Goal: Task Accomplishment & Management: Use online tool/utility

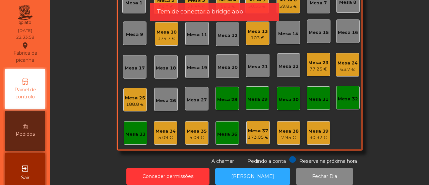
scroll to position [68, 0]
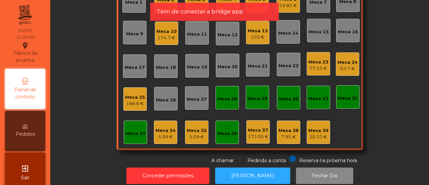
click at [163, 127] on div "Mesa 34" at bounding box center [166, 130] width 20 height 7
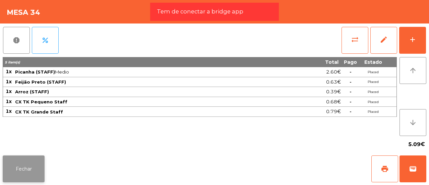
click at [36, 171] on button "Fechar" at bounding box center [24, 168] width 42 height 27
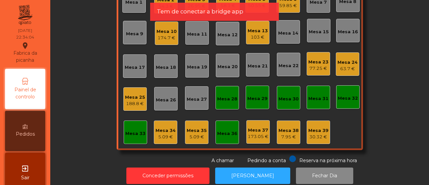
click at [194, 136] on div "5.09 €" at bounding box center [197, 136] width 20 height 7
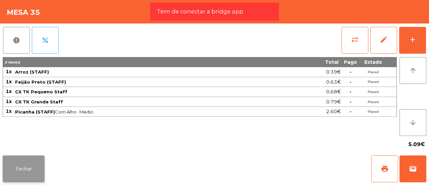
click at [29, 163] on button "Fechar" at bounding box center [24, 168] width 42 height 27
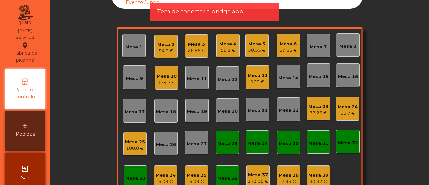
scroll to position [0, 0]
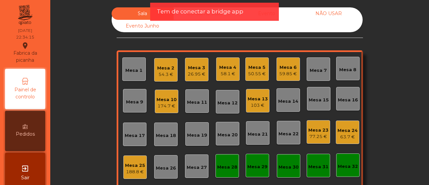
click at [287, 11] on div "Evento" at bounding box center [267, 13] width 62 height 12
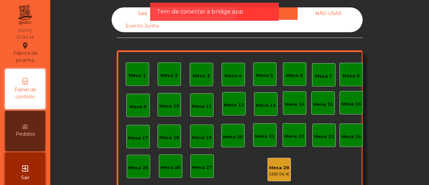
click at [173, 22] on app-alert "Tem de conectar a bridge app" at bounding box center [214, 14] width 129 height 23
click at [180, 17] on div "Tem de conectar a bridge app" at bounding box center [214, 12] width 129 height 18
click at [145, 14] on div "Sala" at bounding box center [143, 13] width 62 height 12
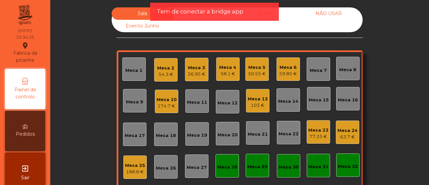
click at [192, 22] on app-alert "Tem de conectar a bridge app" at bounding box center [214, 14] width 129 height 23
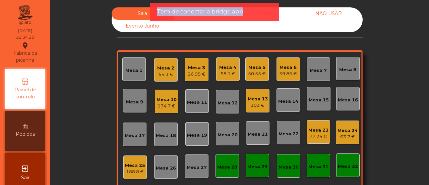
click at [192, 22] on app-alert "Tem de conectar a bridge app" at bounding box center [214, 14] width 129 height 23
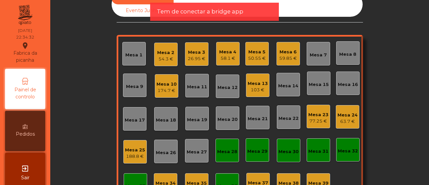
scroll to position [12, 0]
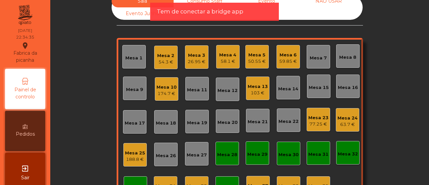
click at [210, 0] on div "Consumo Staff" at bounding box center [205, 1] width 62 height 12
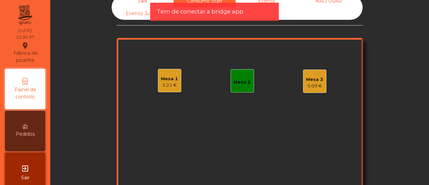
click at [161, 84] on div "3.21 €" at bounding box center [169, 85] width 17 height 7
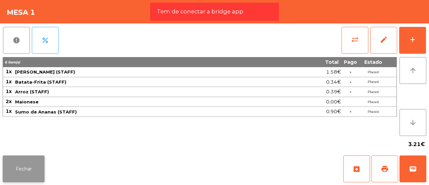
click at [29, 171] on button "Fechar" at bounding box center [24, 168] width 42 height 27
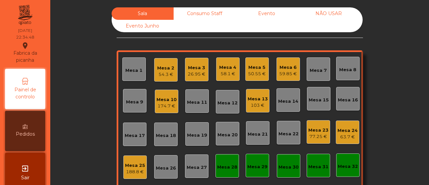
click at [198, 12] on div "Consumo Staff" at bounding box center [205, 13] width 62 height 12
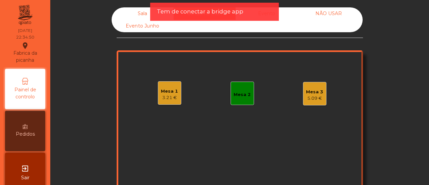
click at [316, 101] on div "Mesa 3 5.09 €" at bounding box center [314, 93] width 23 height 23
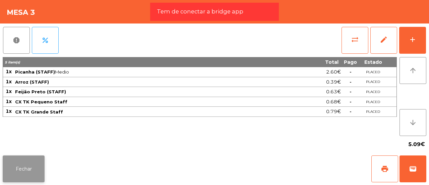
click at [20, 167] on button "Fechar" at bounding box center [24, 168] width 42 height 27
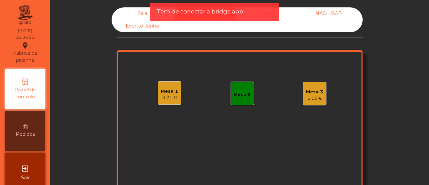
click at [132, 11] on div "Sala" at bounding box center [143, 13] width 62 height 12
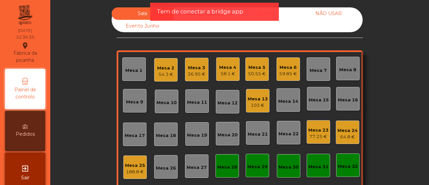
click at [351, 71] on div "Mesa 8" at bounding box center [347, 69] width 17 height 7
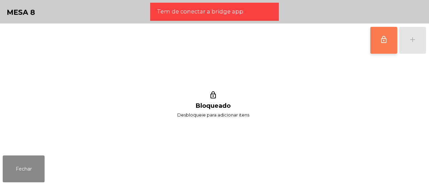
click at [381, 44] on button "lock_outline" at bounding box center [384, 40] width 27 height 27
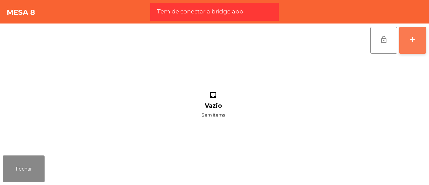
click at [407, 35] on button "add" at bounding box center [412, 40] width 27 height 27
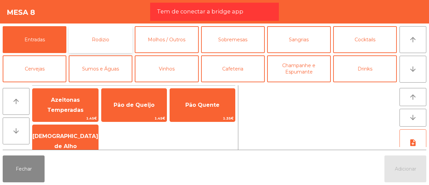
click at [95, 41] on button "Rodizio" at bounding box center [101, 39] width 64 height 27
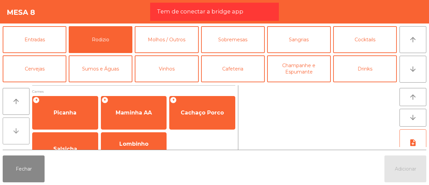
click at [17, 129] on icon "arrow_downward" at bounding box center [16, 131] width 8 height 8
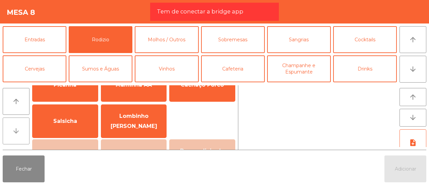
click at [17, 129] on icon "arrow_downward" at bounding box center [16, 131] width 8 height 8
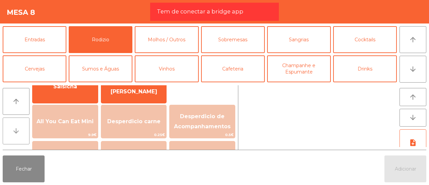
click at [17, 129] on icon "arrow_downward" at bounding box center [16, 131] width 8 height 8
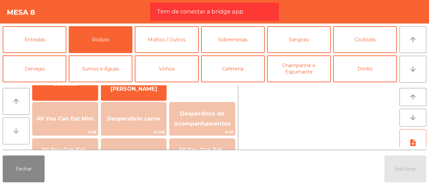
scroll to position [96, 0]
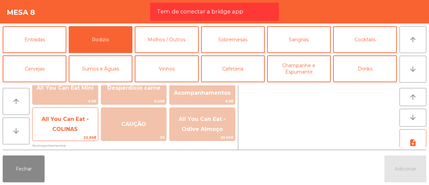
click at [58, 119] on span "All You Can Eat - COLINAS" at bounding box center [65, 124] width 47 height 16
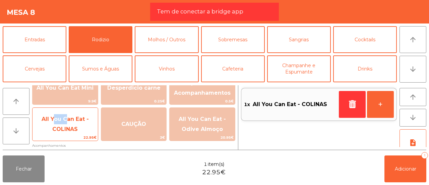
click at [58, 119] on span "All You Can Eat - COLINAS" at bounding box center [65, 124] width 47 height 16
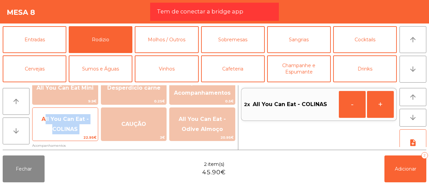
click at [58, 119] on span "All You Can Eat - COLINAS" at bounding box center [65, 124] width 47 height 16
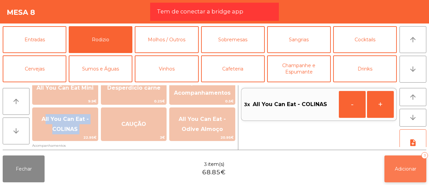
click at [396, 165] on button "Adicionar 3" at bounding box center [406, 168] width 42 height 27
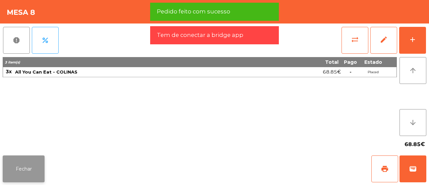
click at [14, 179] on button "Fechar" at bounding box center [24, 168] width 42 height 27
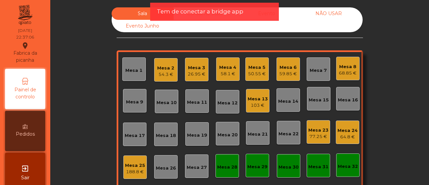
click at [286, 101] on div "Mesa 14" at bounding box center [288, 101] width 20 height 7
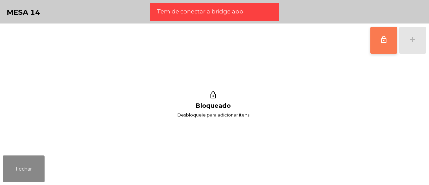
click at [381, 43] on span "lock_outline" at bounding box center [384, 40] width 8 height 8
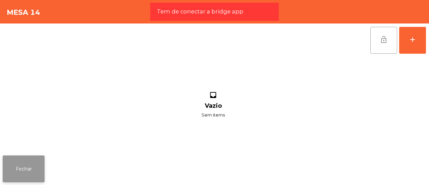
click at [28, 160] on button "Fechar" at bounding box center [24, 168] width 42 height 27
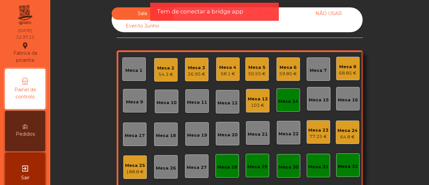
click at [346, 63] on div "Mesa 8" at bounding box center [348, 66] width 18 height 7
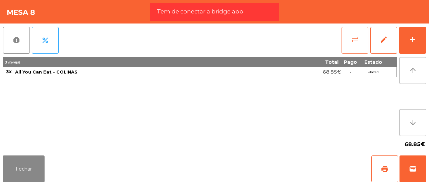
click at [360, 39] on button "sync_alt" at bounding box center [355, 40] width 27 height 27
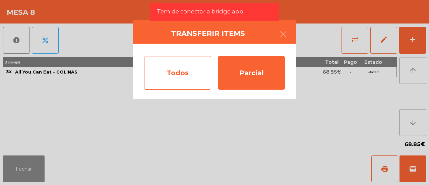
click at [176, 68] on div "Todos" at bounding box center [177, 73] width 67 height 34
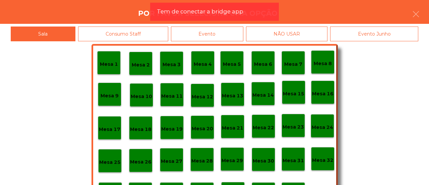
click at [264, 87] on div "Mesa 14" at bounding box center [263, 93] width 23 height 23
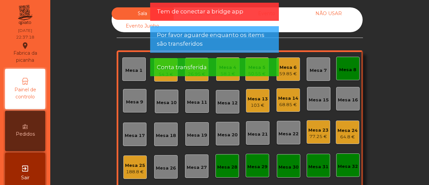
click at [344, 64] on div "Mesa 8" at bounding box center [347, 68] width 17 height 9
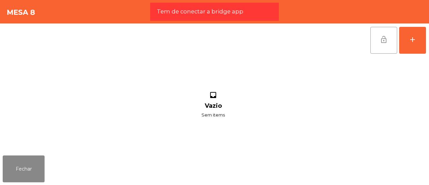
click at [383, 34] on button "lock_open" at bounding box center [384, 40] width 27 height 27
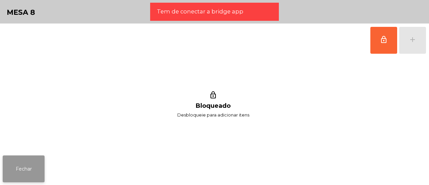
click at [21, 164] on button "Fechar" at bounding box center [24, 168] width 42 height 27
